Goal: Task Accomplishment & Management: Manage account settings

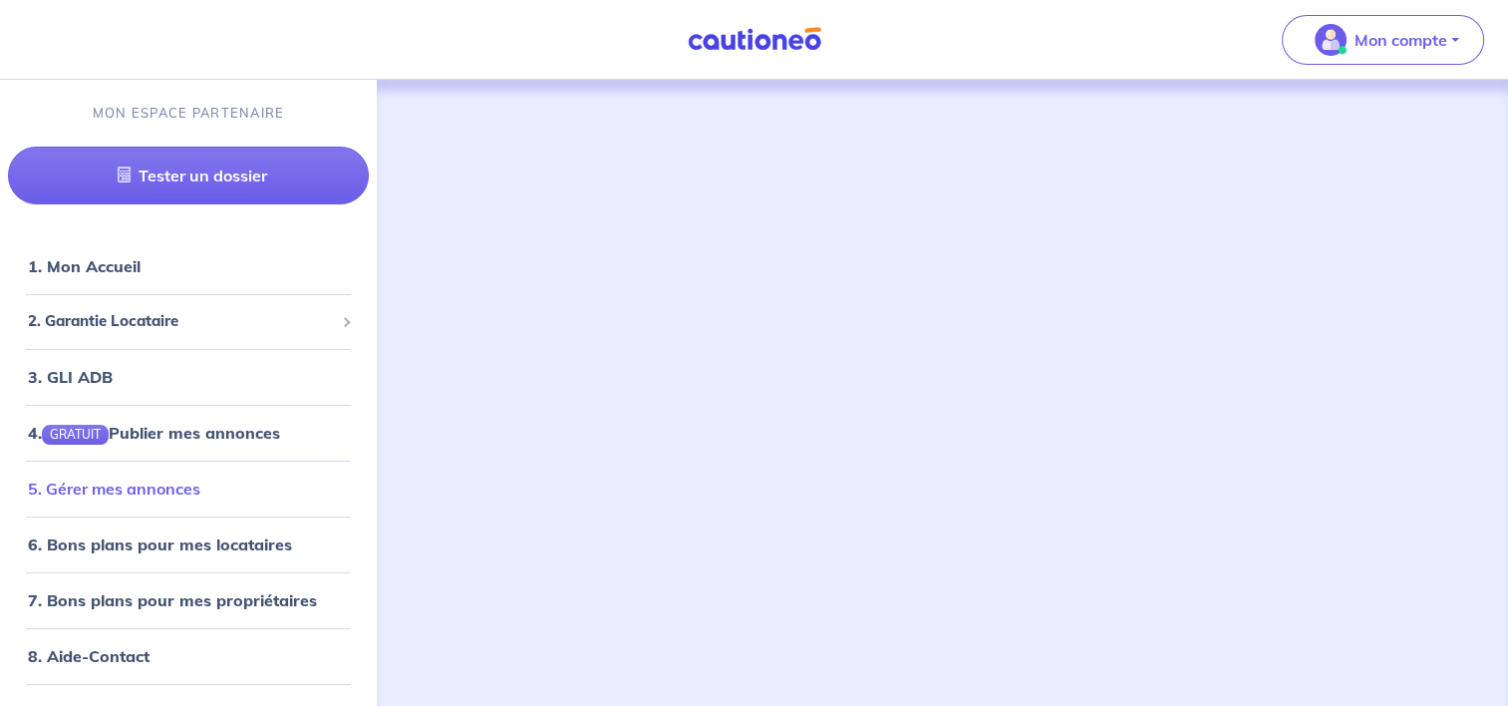
click at [152, 485] on link "5. Gérer mes annonces" at bounding box center [114, 488] width 172 height 20
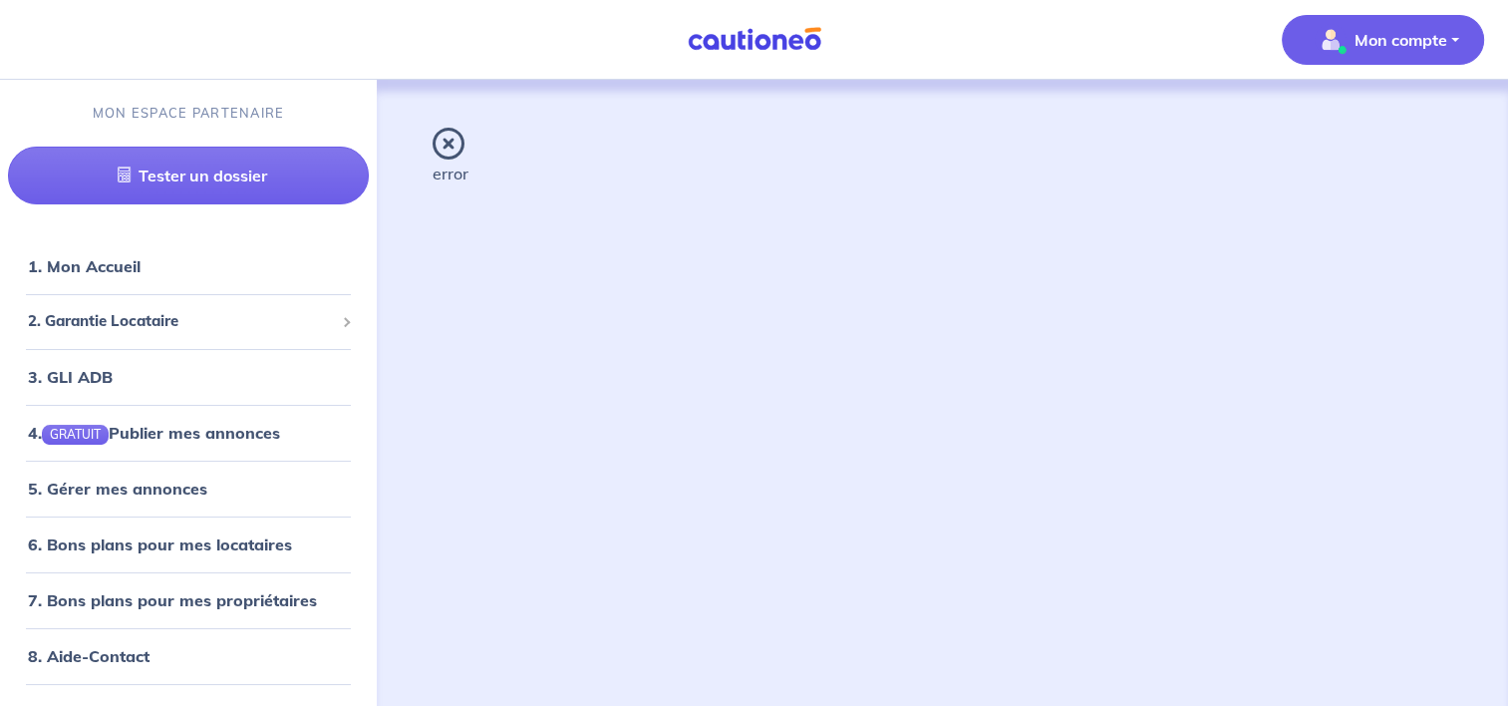
click at [1429, 44] on p "Mon compte" at bounding box center [1400, 40] width 93 height 24
click at [1380, 168] on link "Me déconnecter" at bounding box center [1362, 171] width 160 height 32
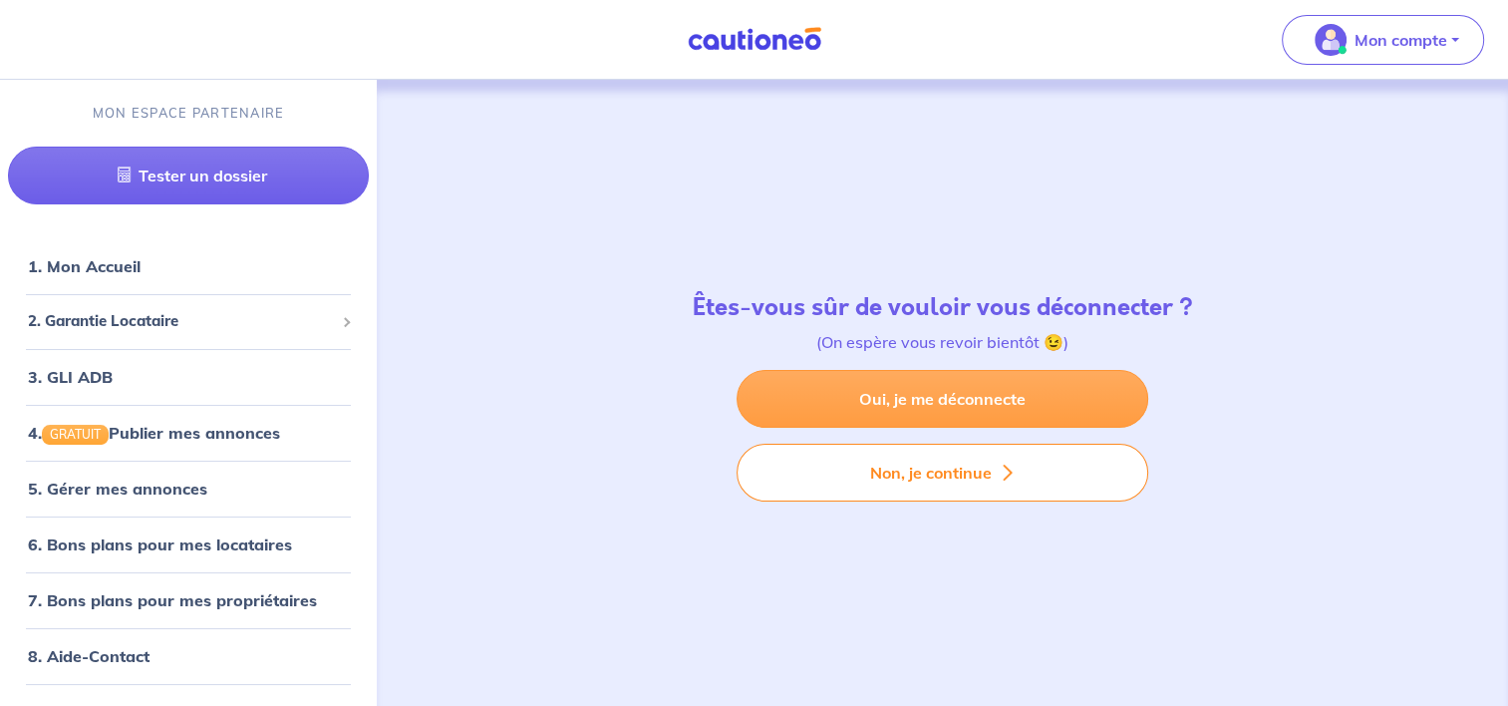
click at [942, 410] on link "Oui, je me déconnecte" at bounding box center [942, 399] width 412 height 58
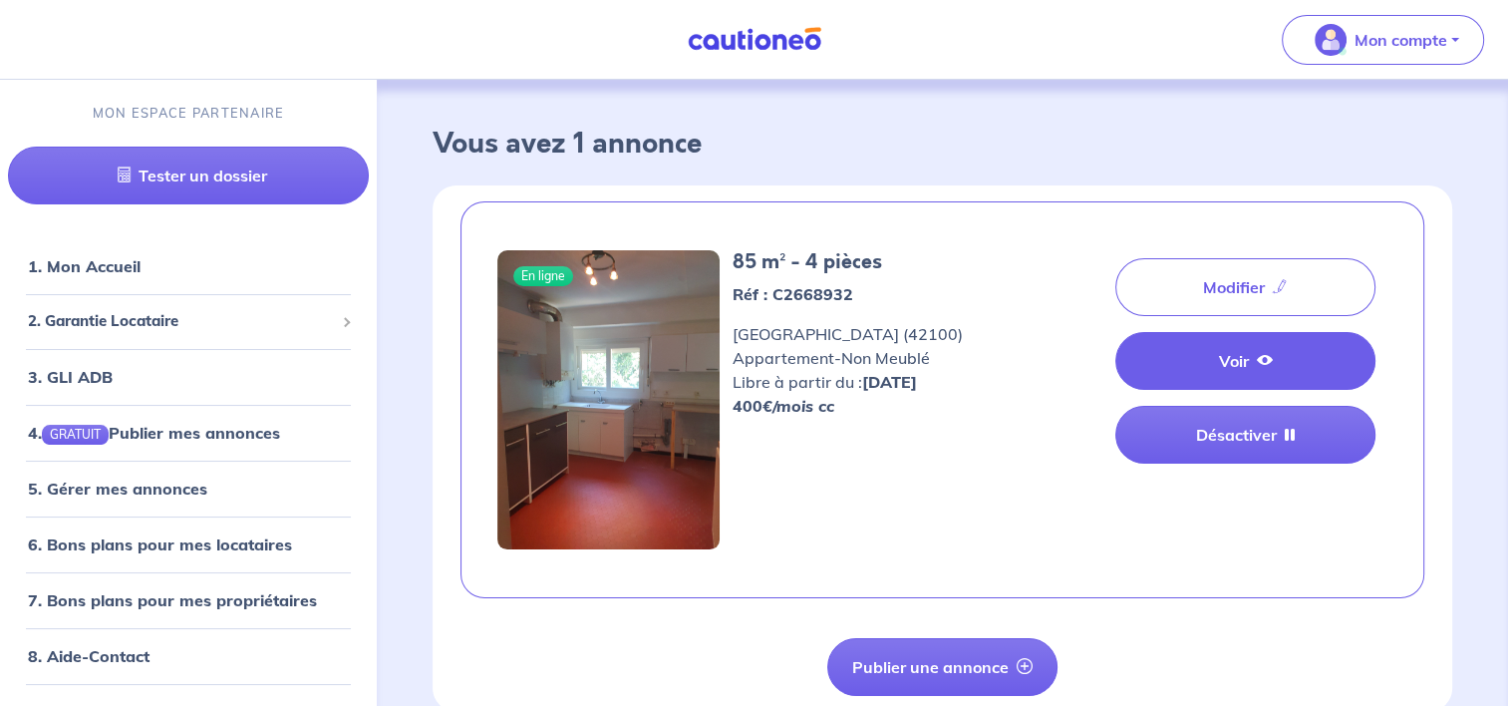
click at [1204, 374] on link "Voir" at bounding box center [1245, 361] width 260 height 58
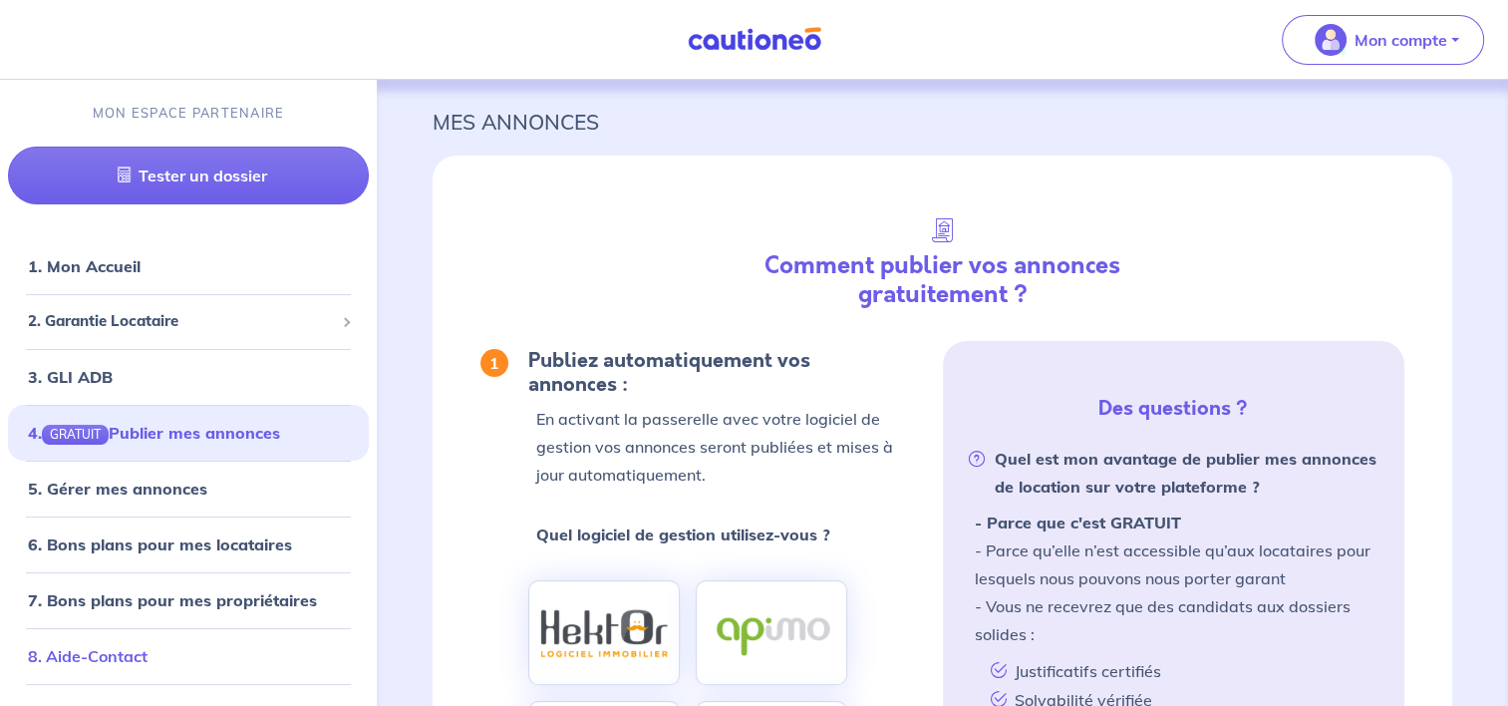
click at [118, 654] on link "8. Aide-Contact" at bounding box center [88, 656] width 120 height 20
